Goal: Information Seeking & Learning: Learn about a topic

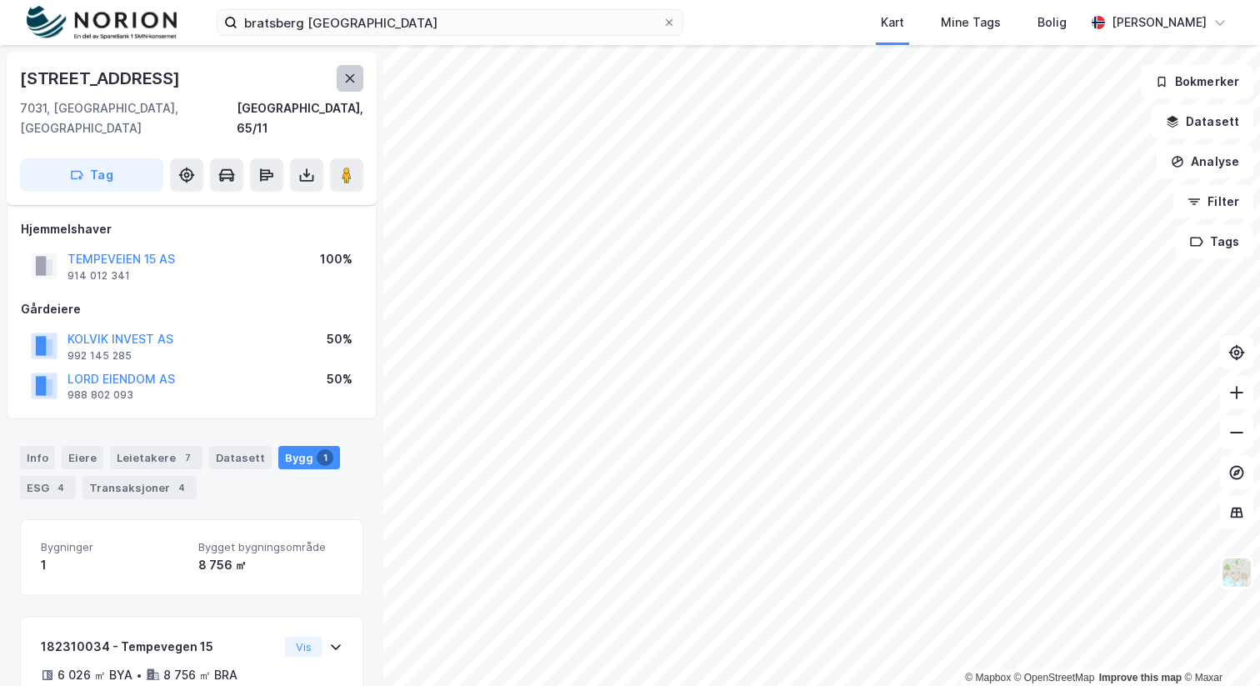
scroll to position [96, 0]
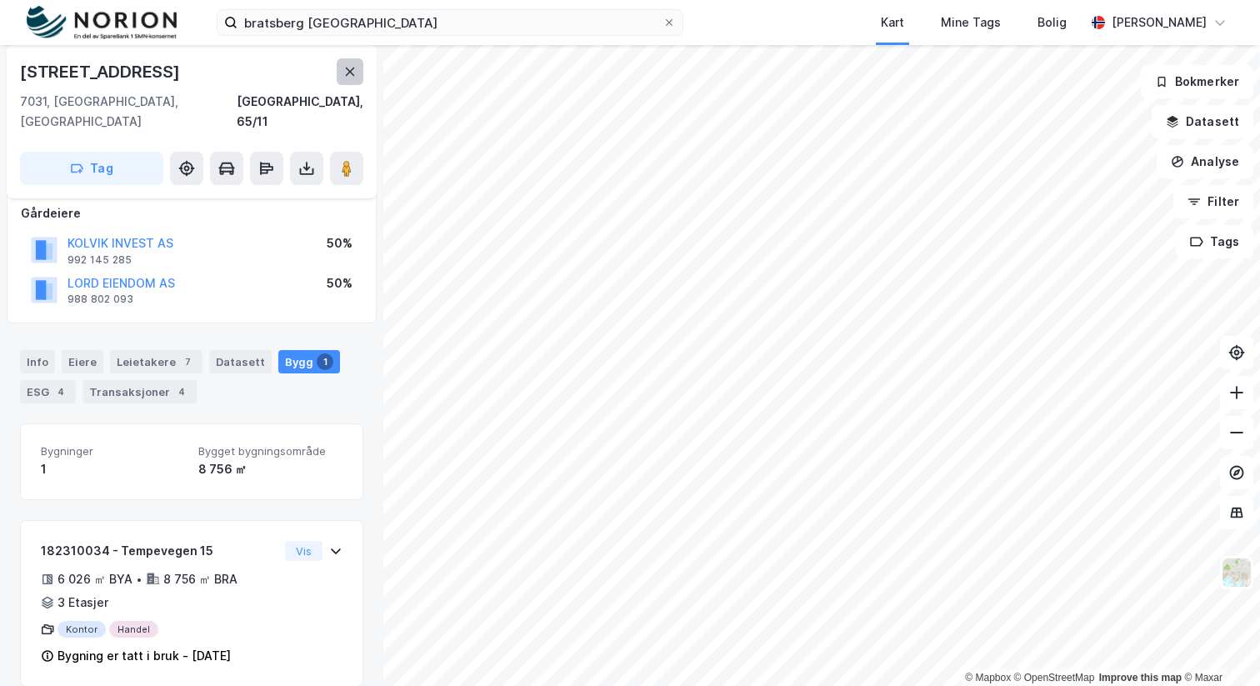
click at [349, 72] on icon at bounding box center [350, 72] width 9 height 8
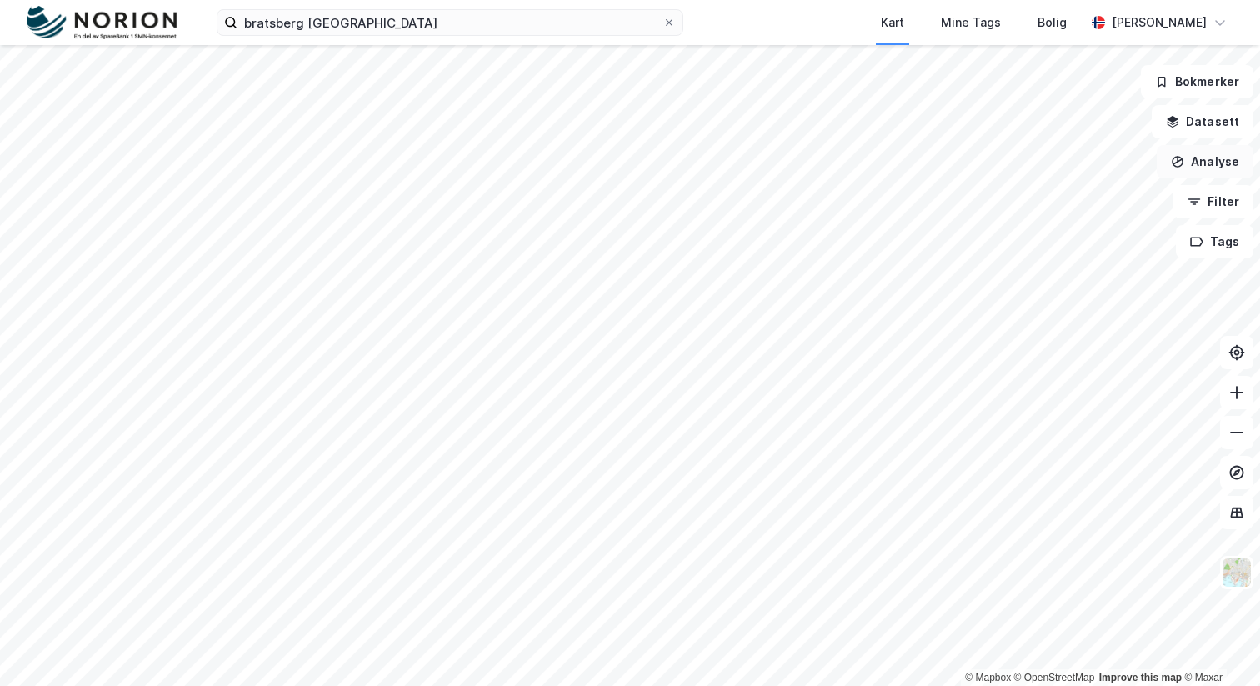
click at [1234, 159] on button "Analyse" at bounding box center [1205, 161] width 97 height 33
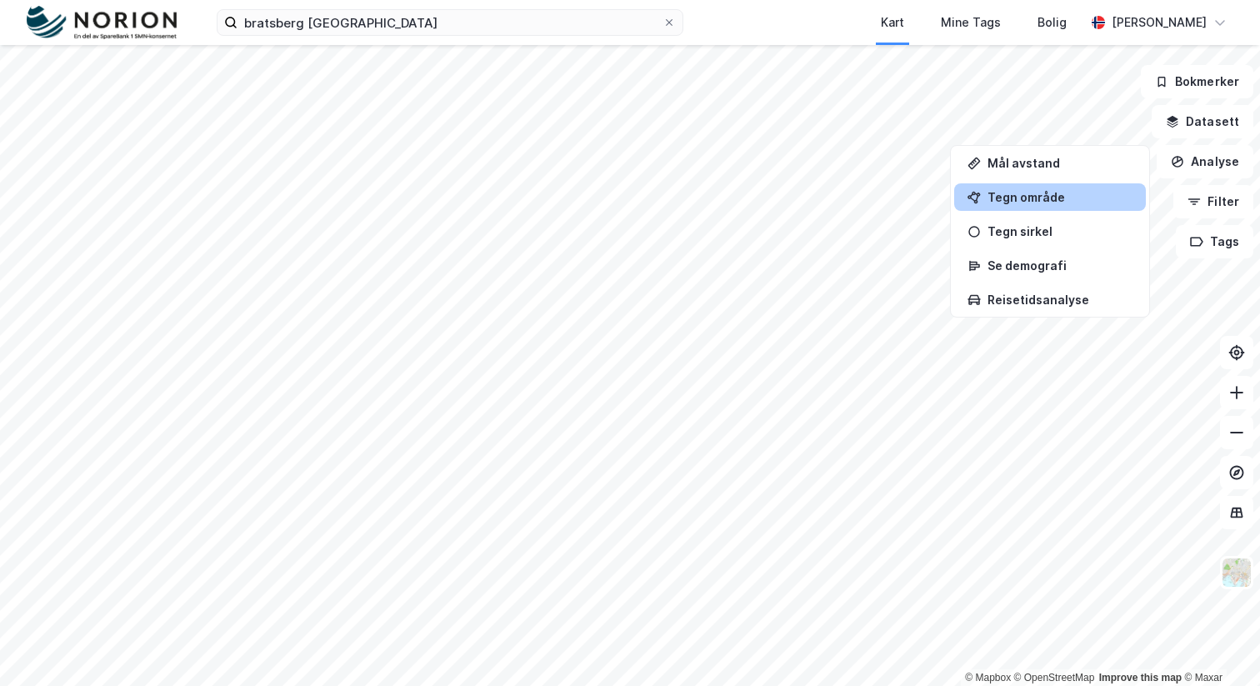
click at [1049, 202] on div "Tegn område" at bounding box center [1060, 197] width 145 height 14
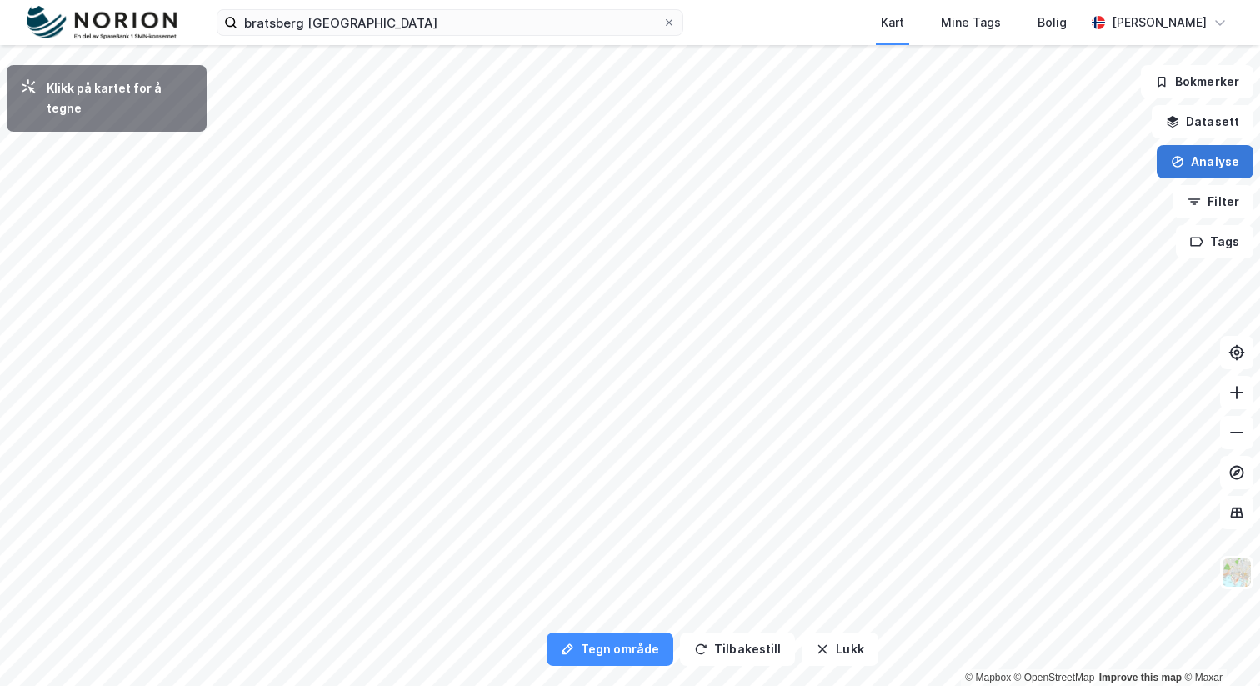
click at [1229, 162] on button "Analyse" at bounding box center [1205, 161] width 97 height 33
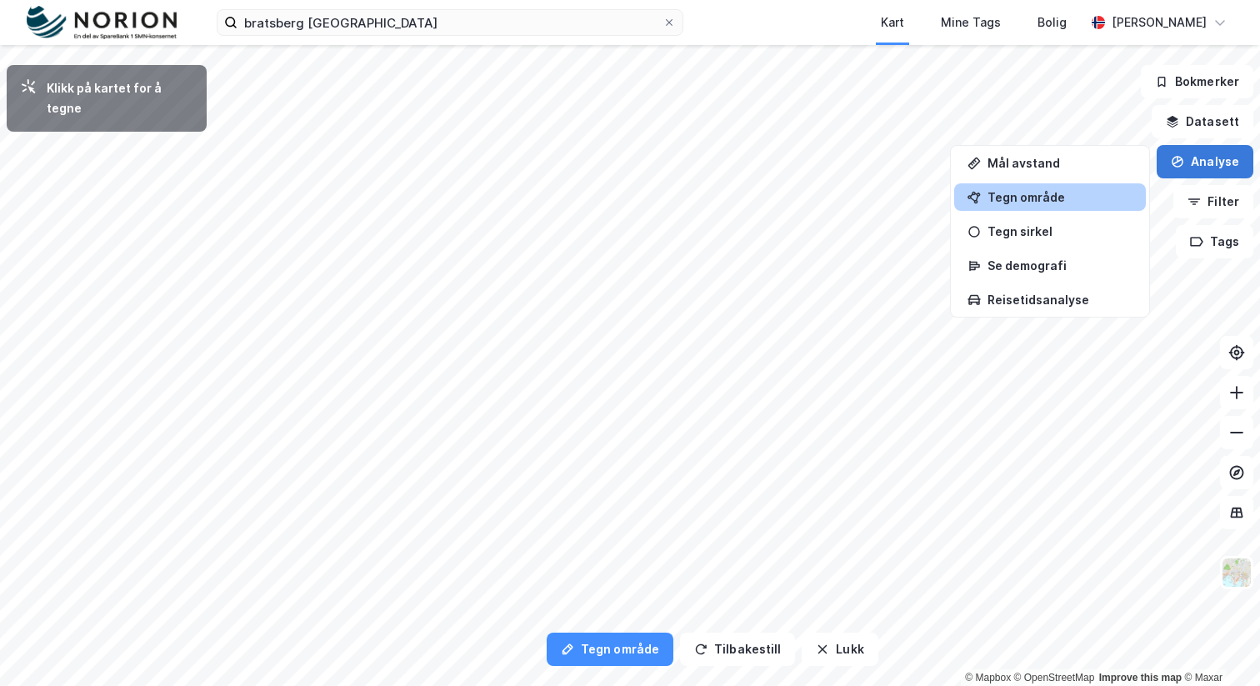
click at [1211, 165] on button "Analyse" at bounding box center [1205, 161] width 97 height 33
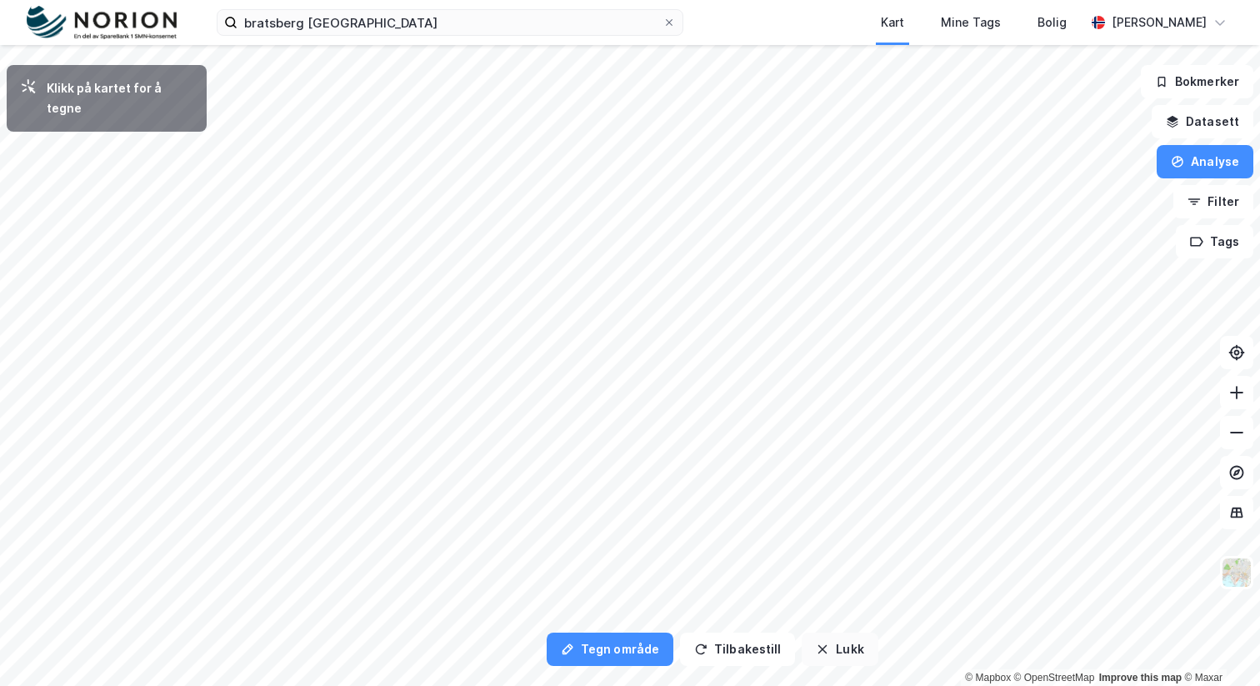
click at [828, 654] on button "Lukk" at bounding box center [840, 649] width 76 height 33
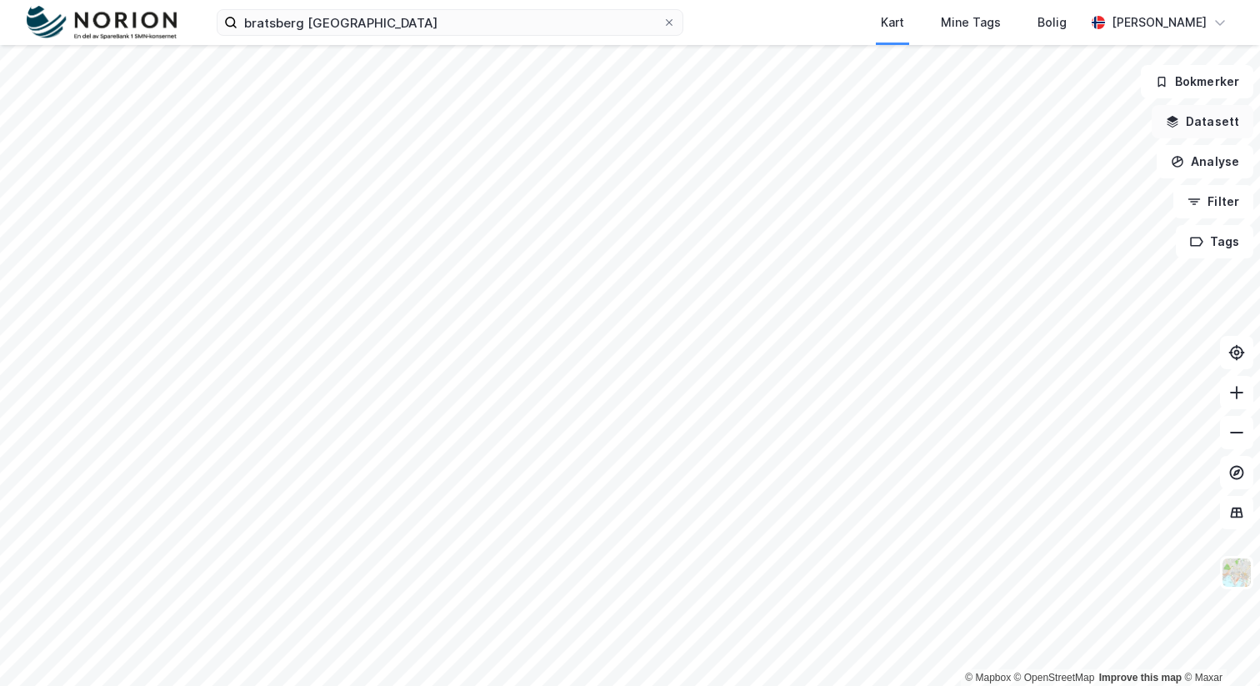
click at [1187, 123] on button "Datasett" at bounding box center [1203, 121] width 102 height 33
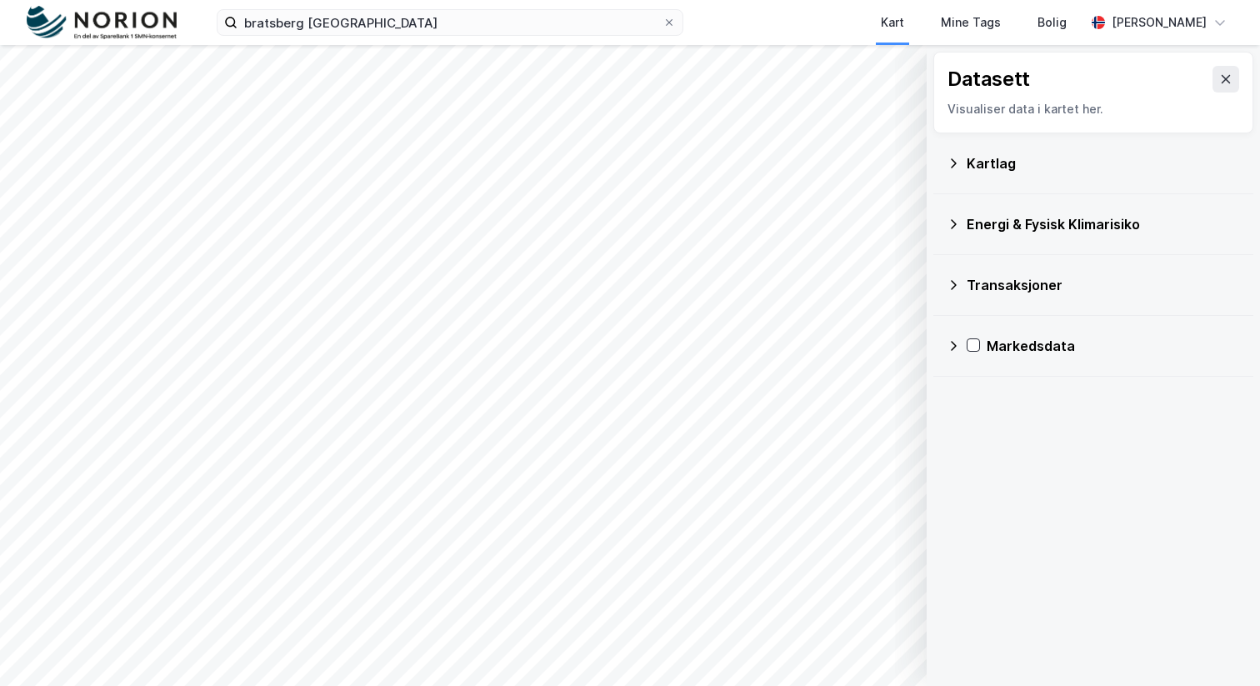
click at [994, 172] on div "Kartlag" at bounding box center [1103, 163] width 273 height 20
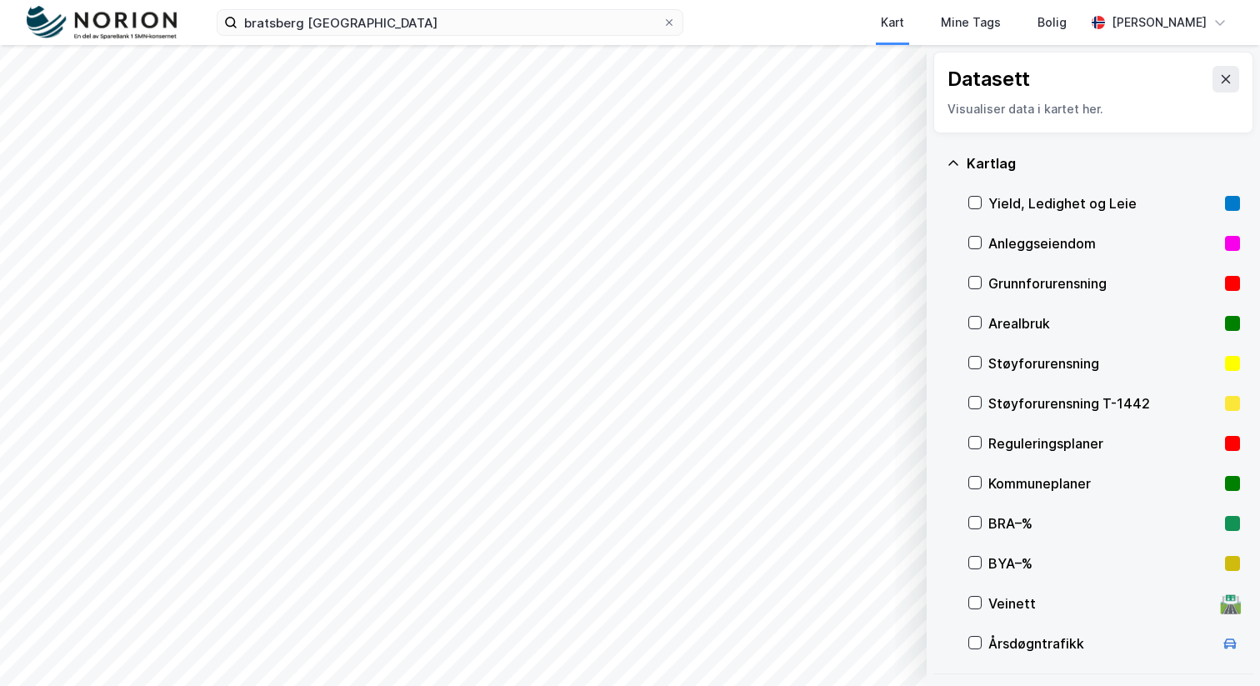
click at [1011, 516] on div "BRA–%" at bounding box center [1104, 523] width 230 height 20
click at [1233, 80] on button at bounding box center [1226, 79] width 27 height 27
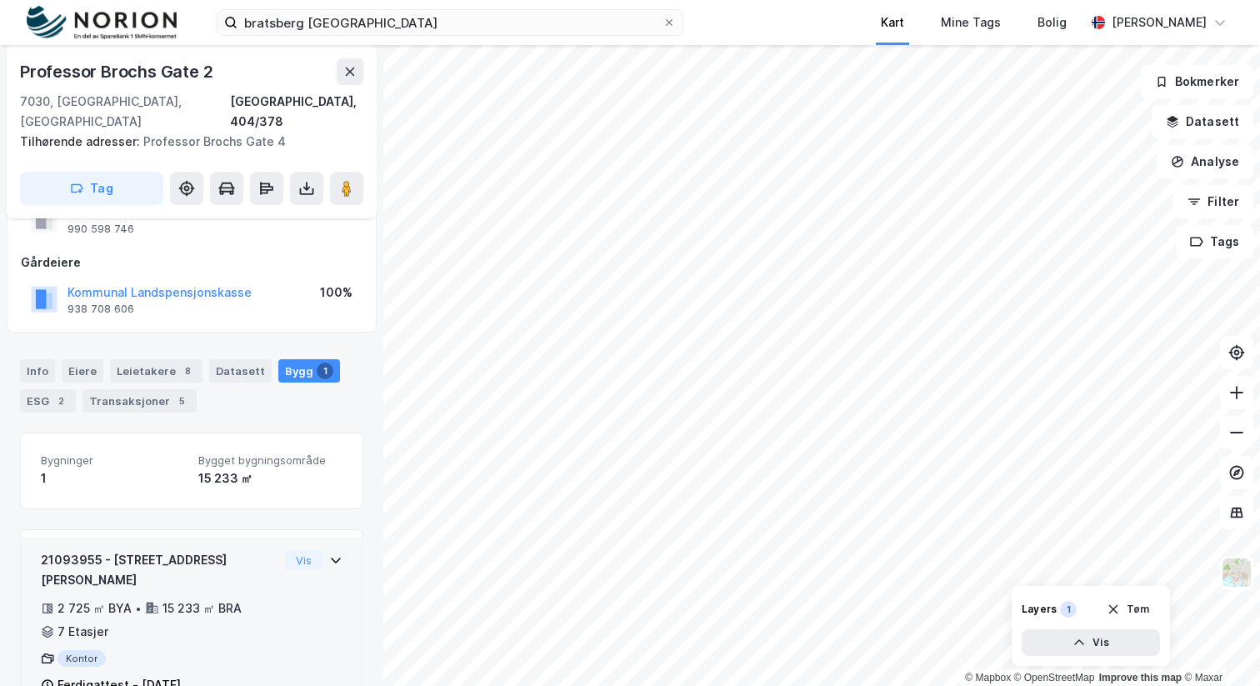
scroll to position [76, 0]
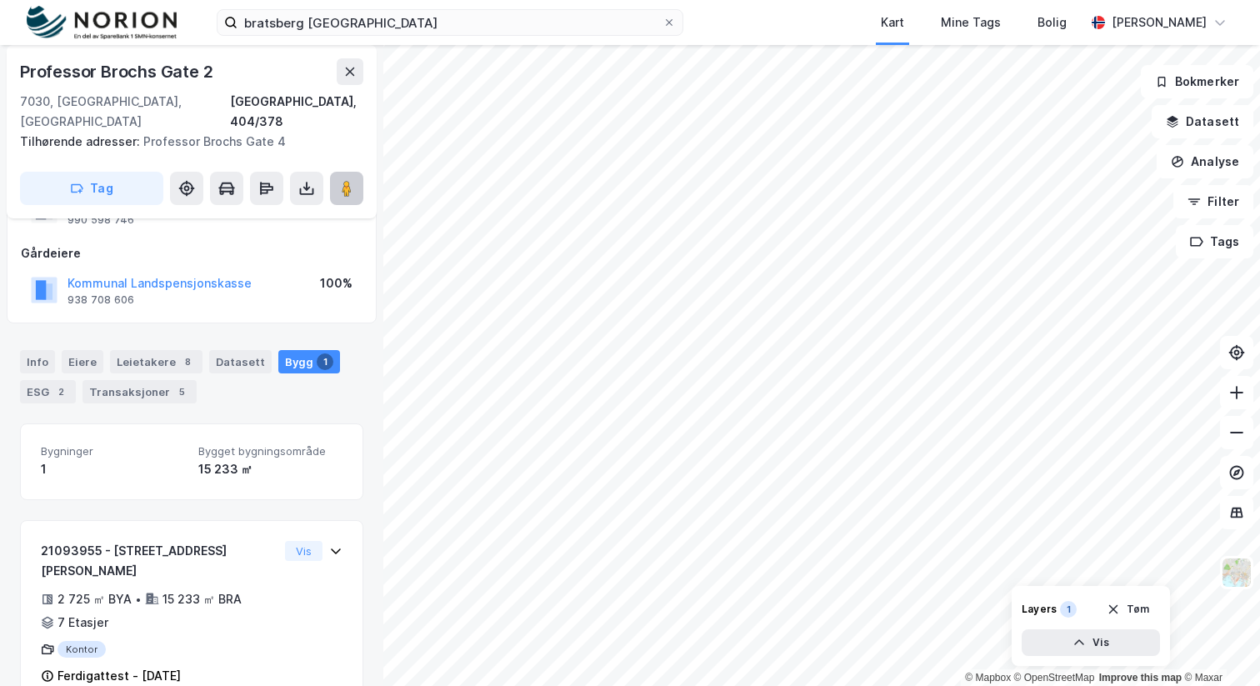
click at [348, 180] on image at bounding box center [347, 188] width 10 height 17
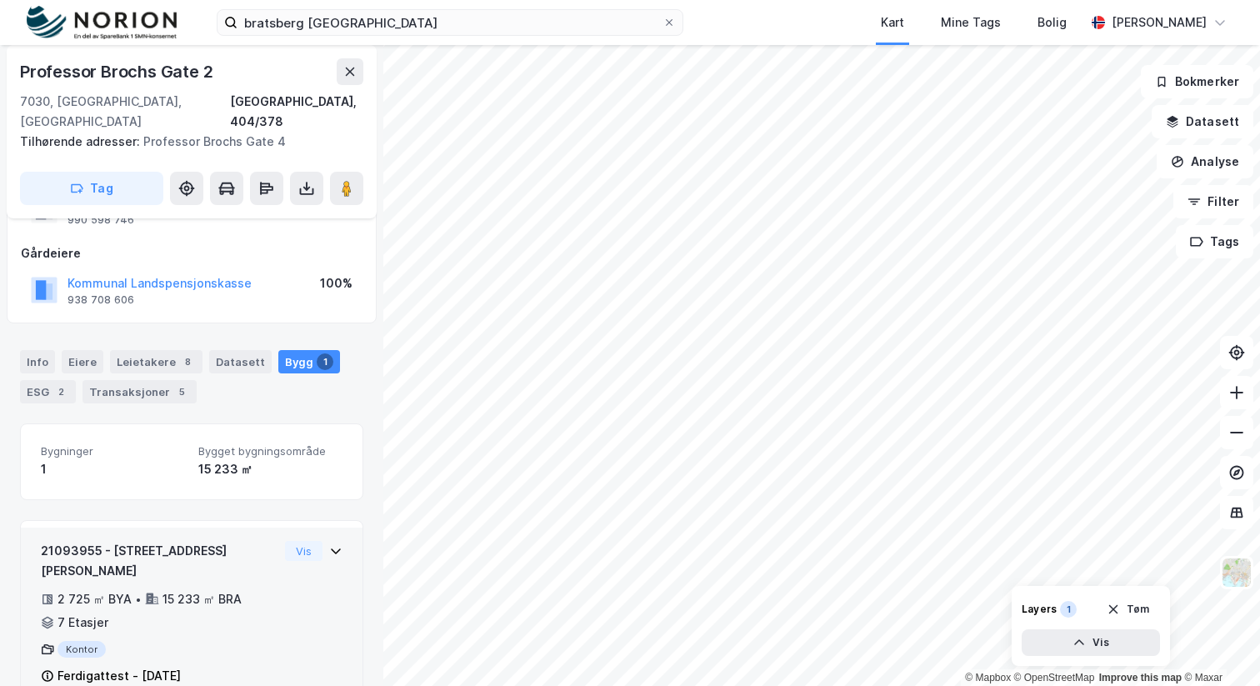
click at [267, 589] on div "2 725 ㎡ BYA • 15 233 ㎡ BRA • 7 Etasjer" at bounding box center [160, 610] width 238 height 43
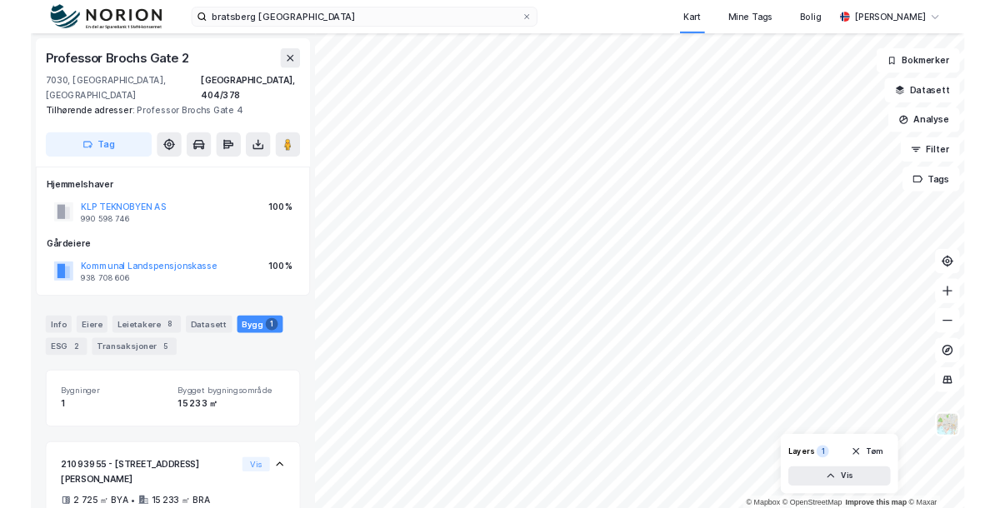
scroll to position [229, 0]
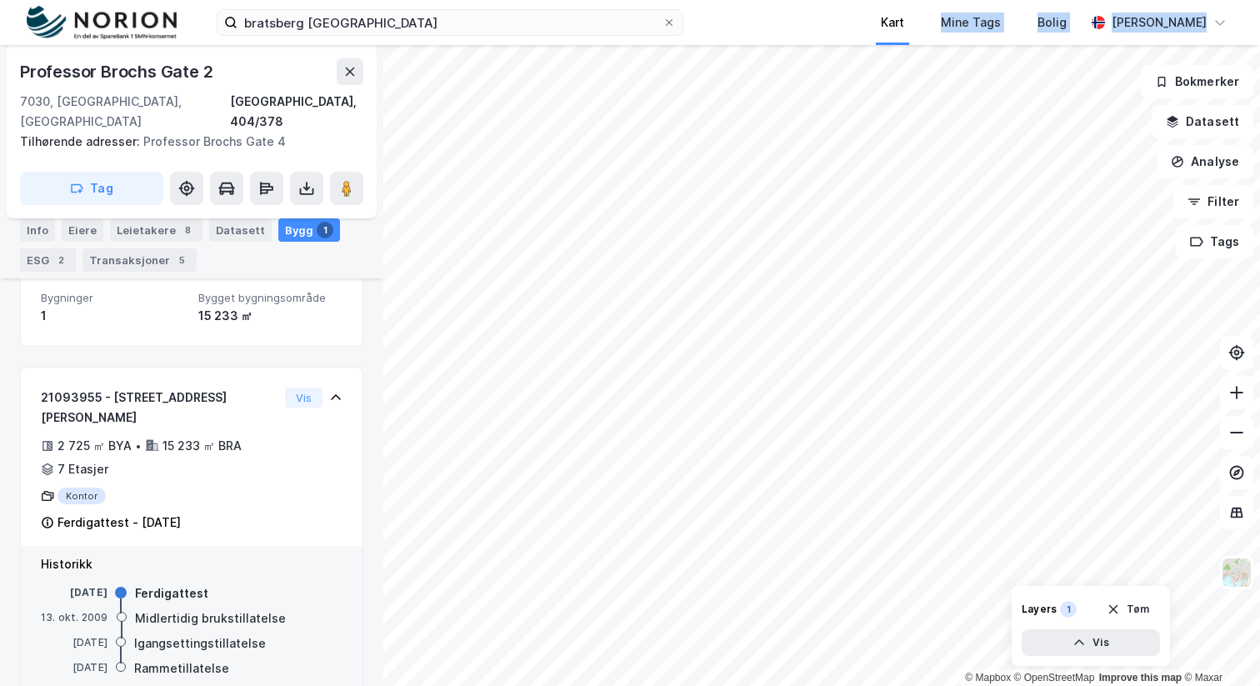
click at [950, 293] on div "[GEOGRAPHIC_DATA] Kart Mine Tags Bolig [PERSON_NAME] © Mapbox © OpenStreetMap I…" at bounding box center [630, 343] width 1260 height 686
